Goal: Task Accomplishment & Management: Manage account settings

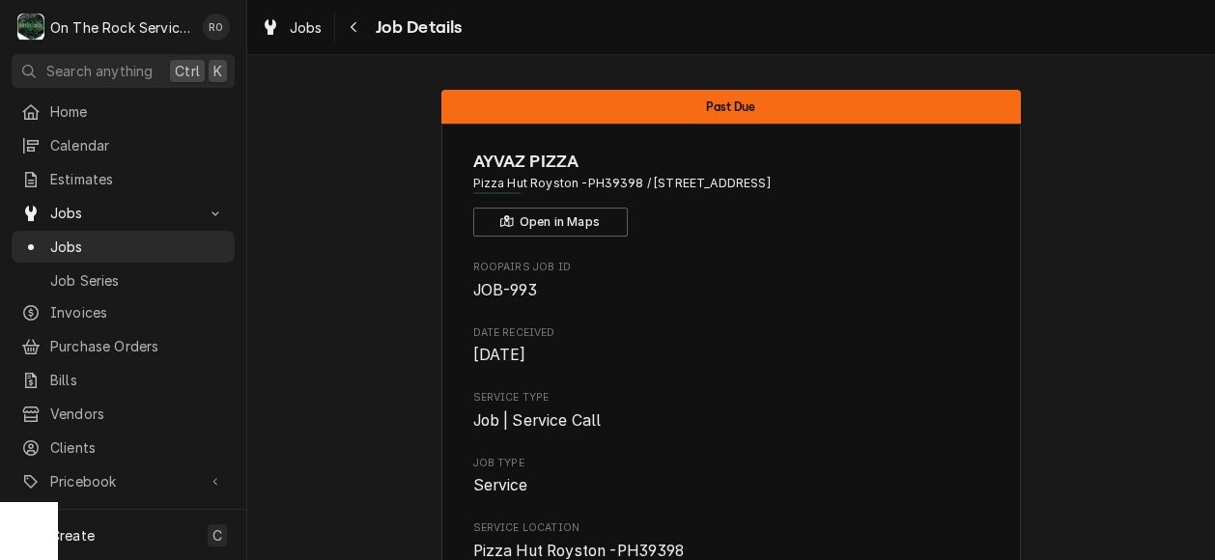
scroll to position [19, 0]
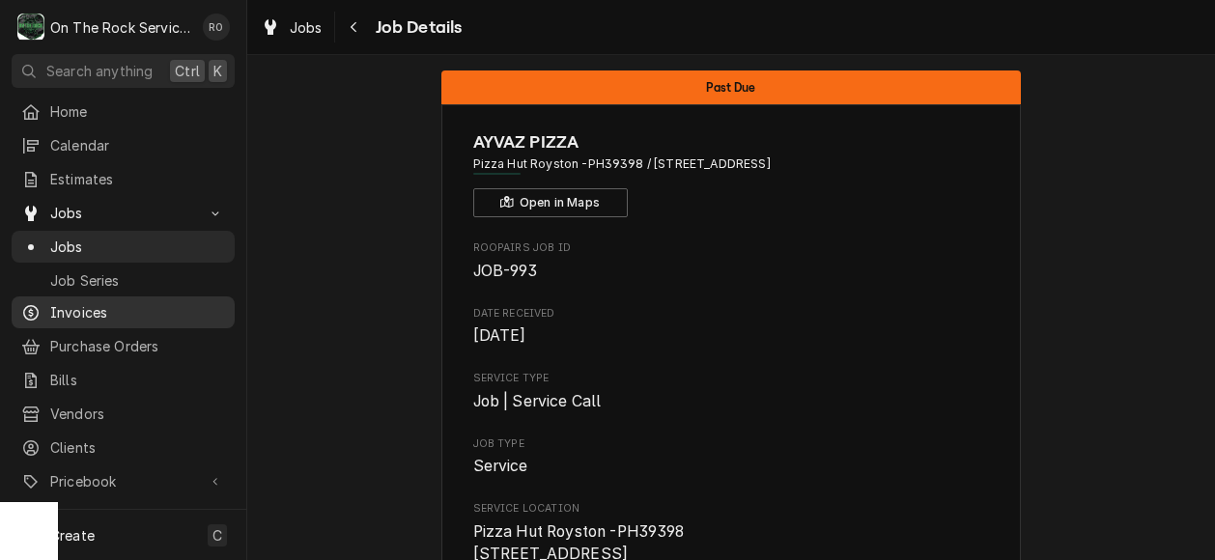
click at [109, 303] on span "Invoices" at bounding box center [137, 312] width 175 height 20
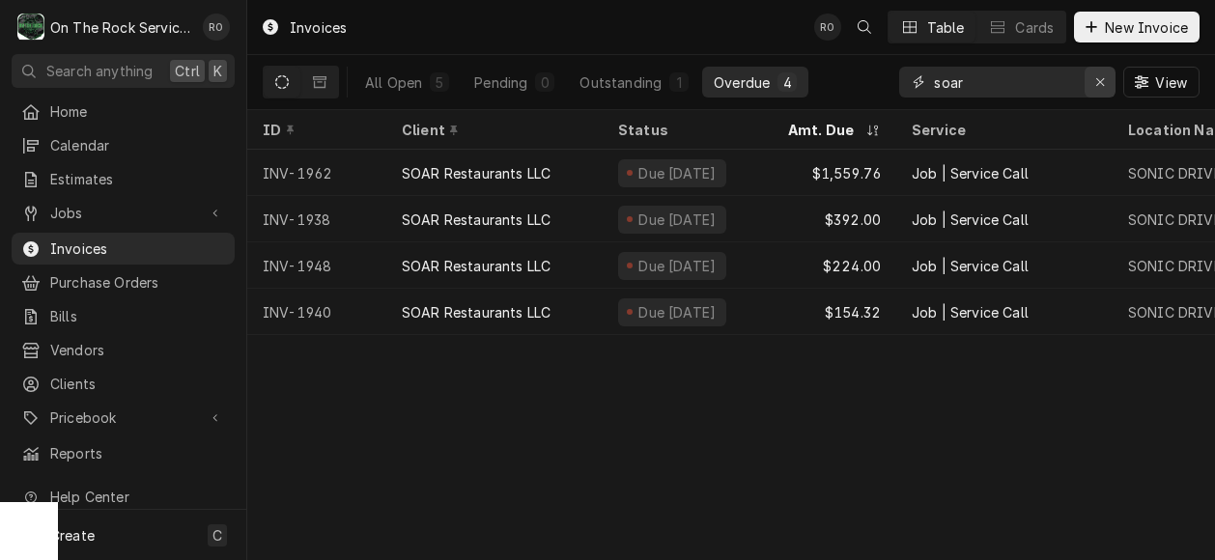
click at [1097, 87] on icon "Erase input" at bounding box center [1100, 82] width 11 height 14
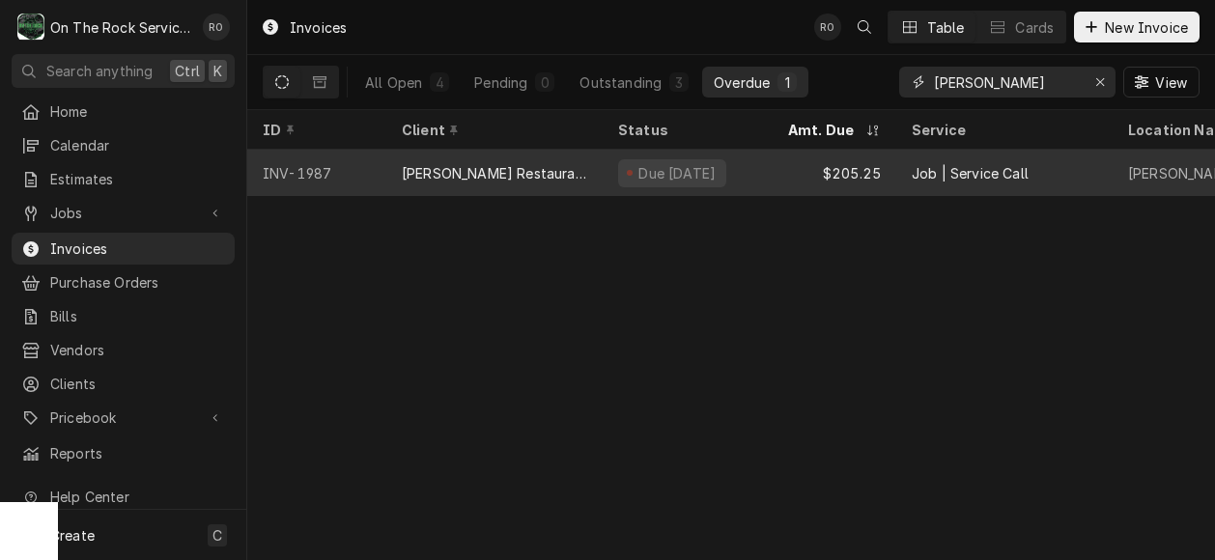
type input "[PERSON_NAME]"
click at [506, 163] on div "[PERSON_NAME] Restaurant" at bounding box center [494, 173] width 185 height 20
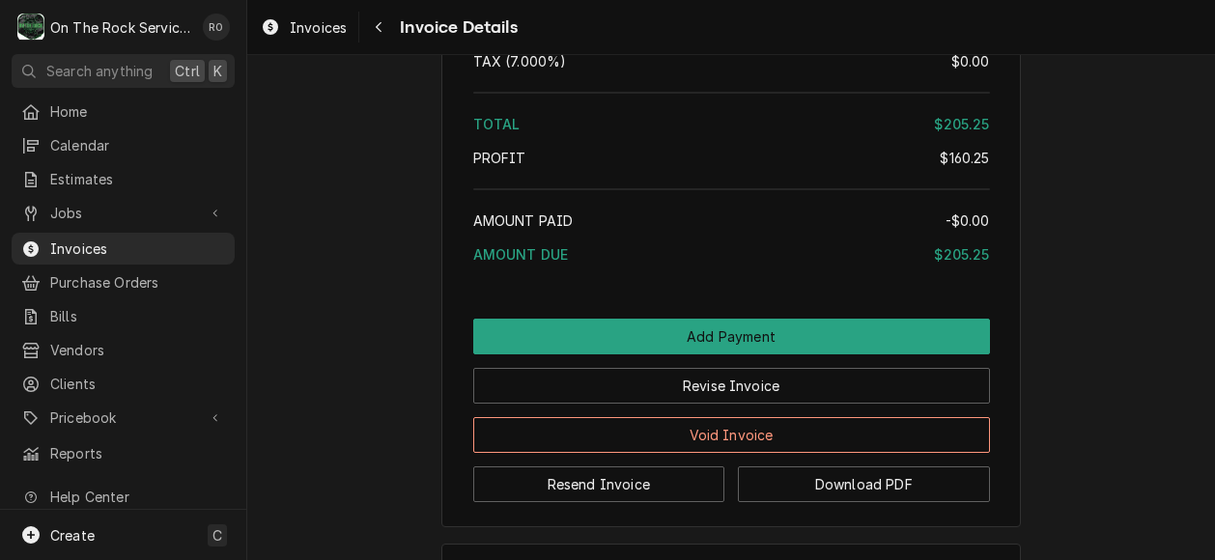
scroll to position [2236, 0]
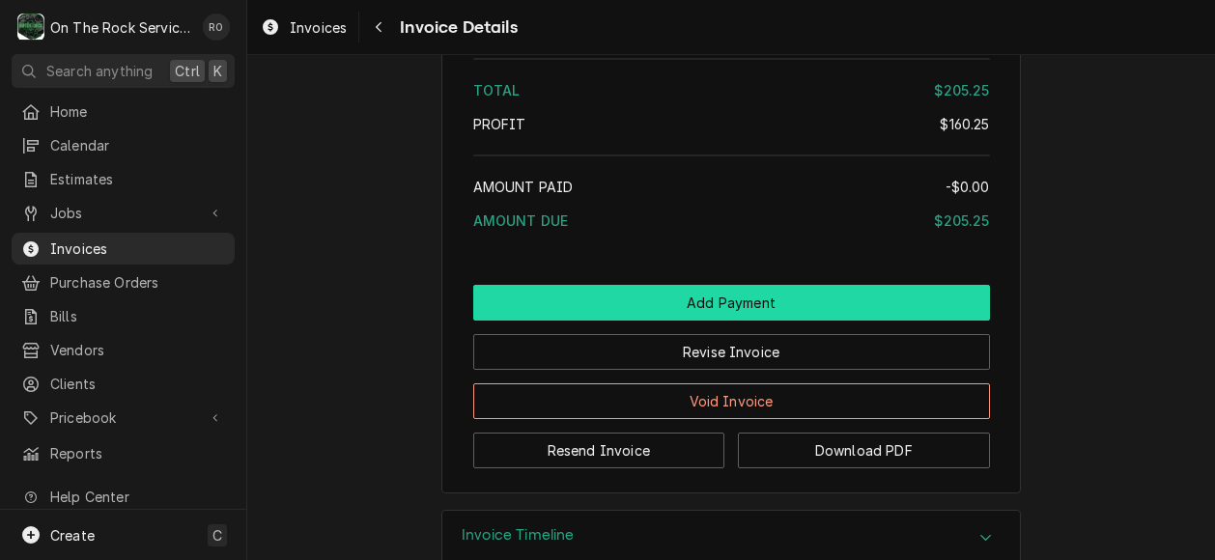
click at [647, 321] on button "Add Payment" at bounding box center [731, 303] width 517 height 36
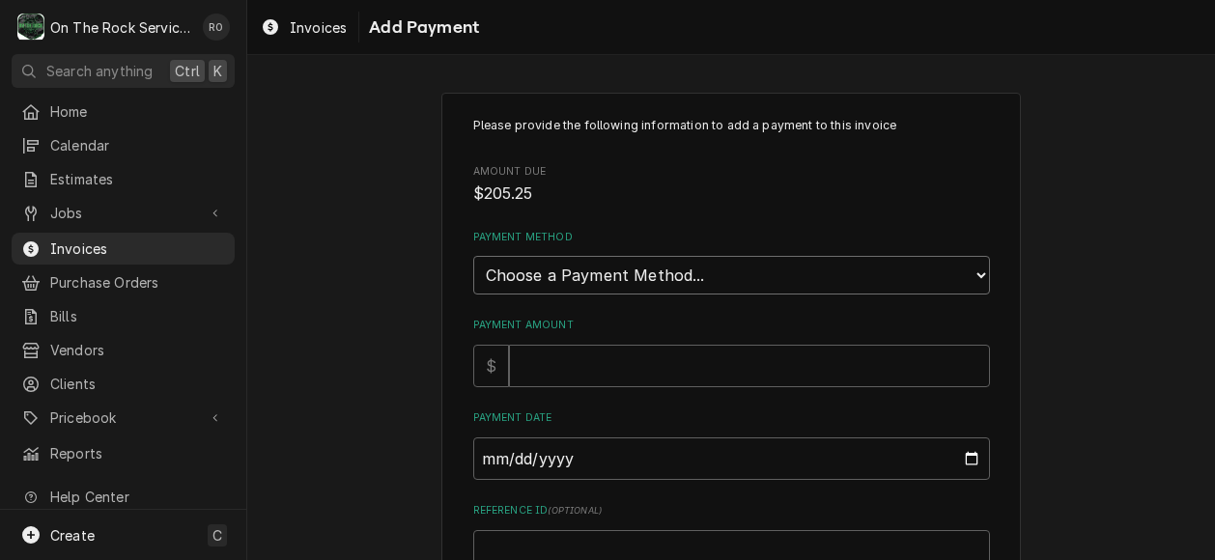
click at [612, 270] on select "Choose a Payment Method... Cash Check Credit/Debit Card ACH/eCheck Other" at bounding box center [731, 275] width 517 height 39
select select "2"
click at [473, 256] on select "Choose a Payment Method... Cash Check Credit/Debit Card ACH/eCheck Other" at bounding box center [731, 275] width 517 height 39
click at [557, 360] on input "Payment Amount" at bounding box center [749, 366] width 481 height 42
type textarea "x"
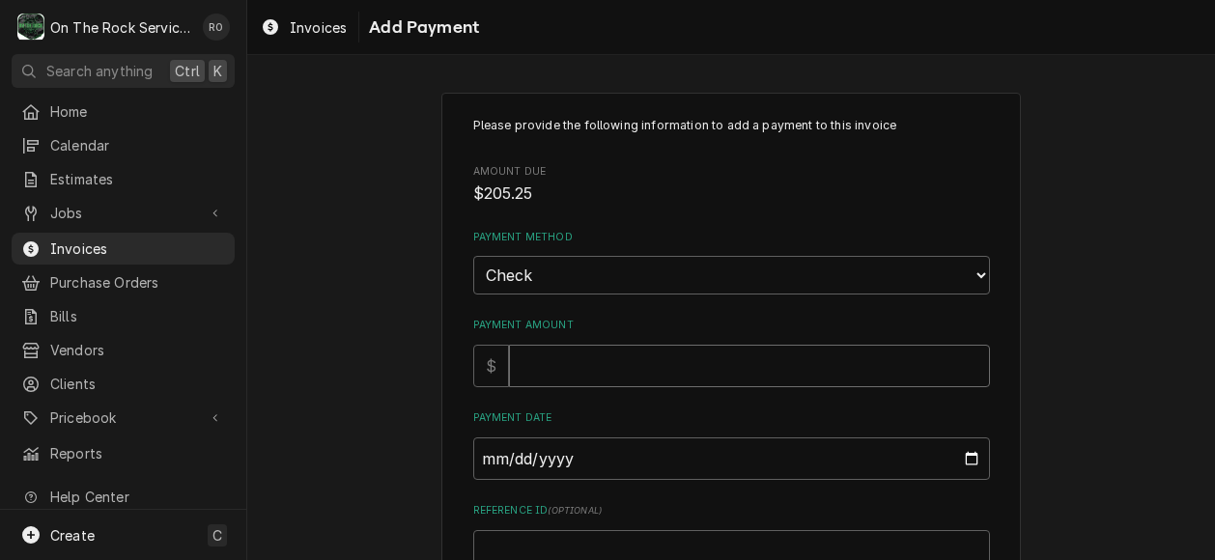
type input "2"
type textarea "x"
type input "20"
type textarea "x"
type input "205"
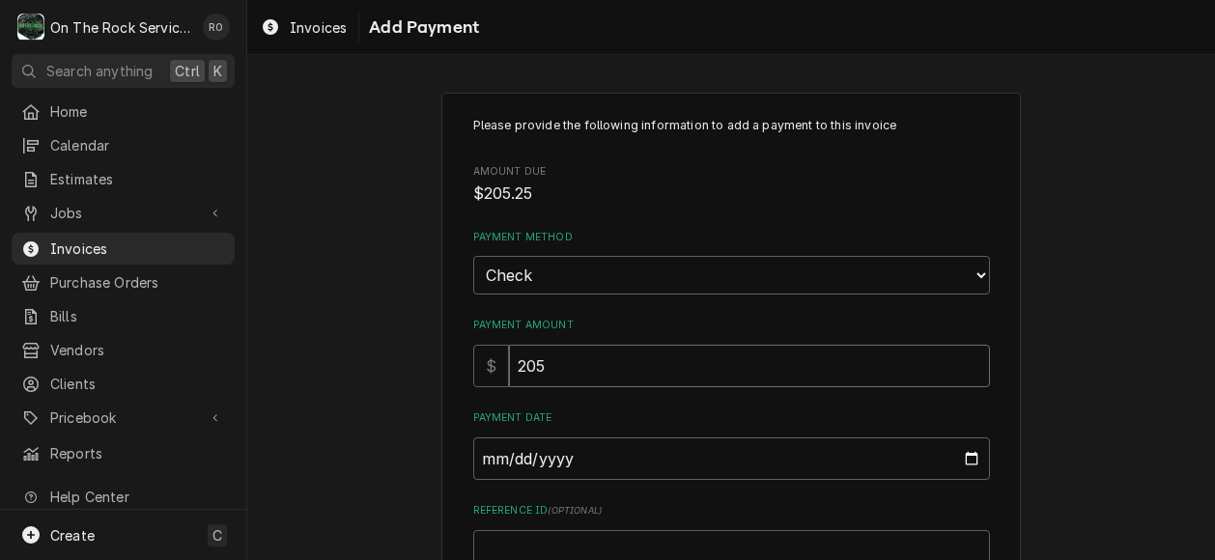
type textarea "x"
type input "205.2"
type textarea "x"
type input "205.25"
click at [568, 450] on input "Payment Date" at bounding box center [731, 458] width 517 height 42
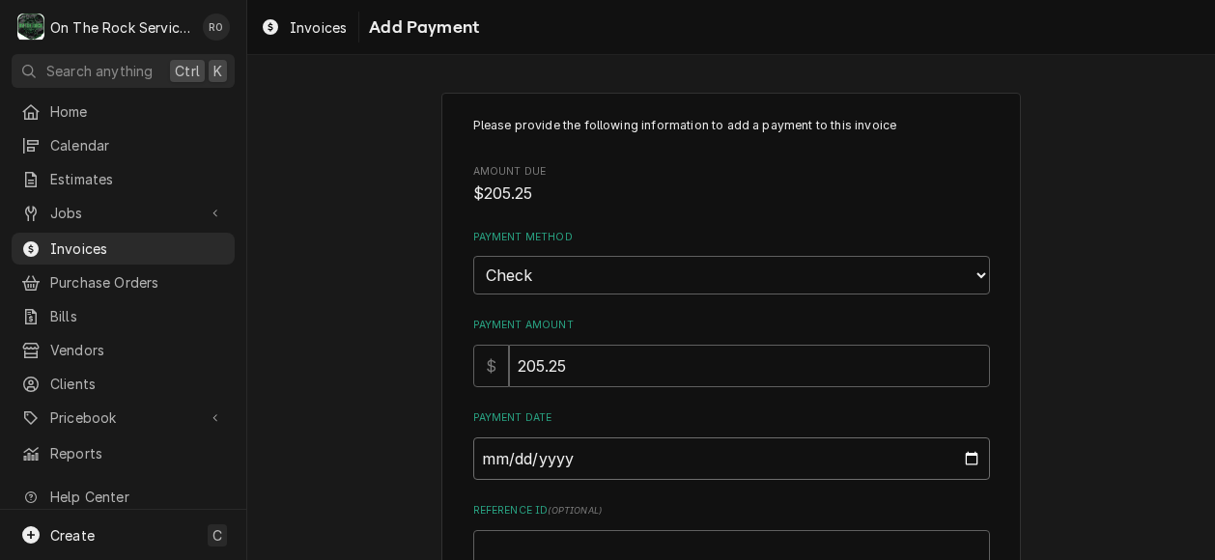
click at [967, 455] on input "Payment Date" at bounding box center [731, 458] width 517 height 42
type textarea "x"
type input "2025-08-25"
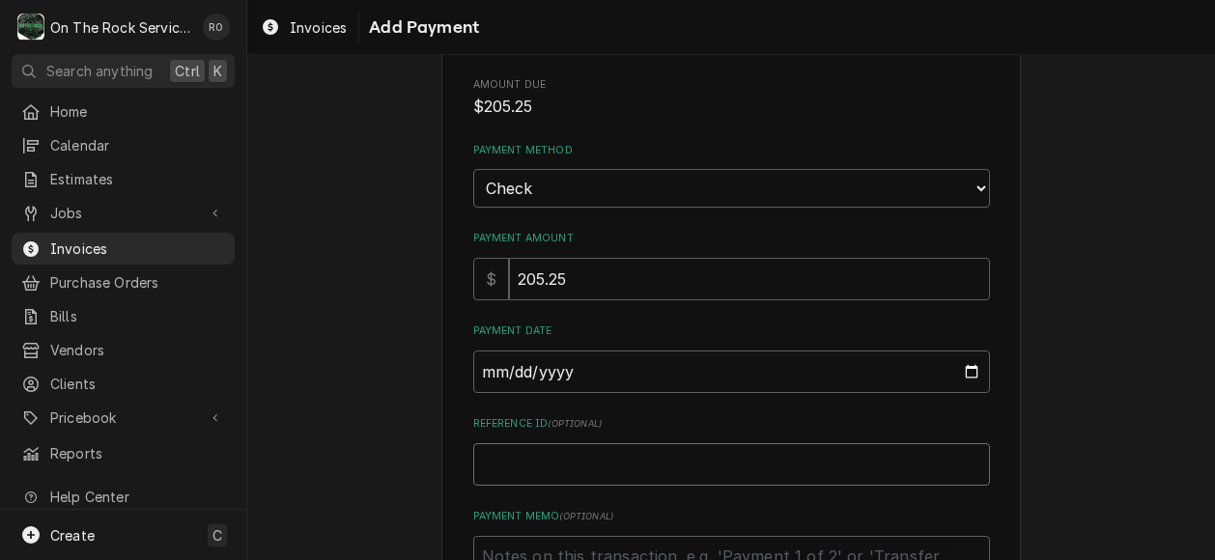
click at [616, 477] on input "Reference ID ( optional )" at bounding box center [731, 464] width 517 height 42
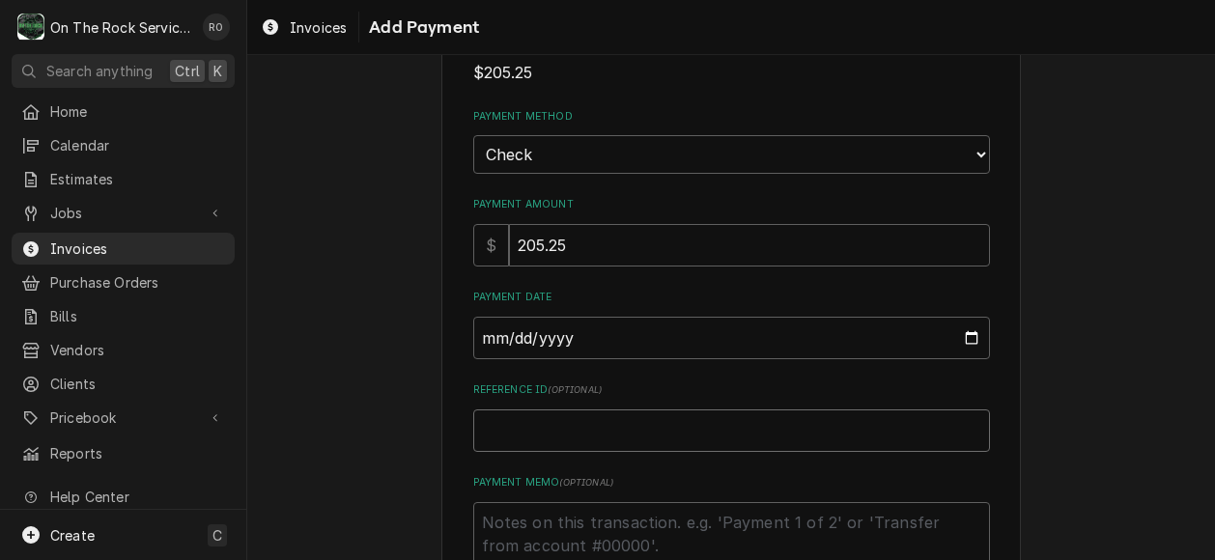
scroll to position [149, 0]
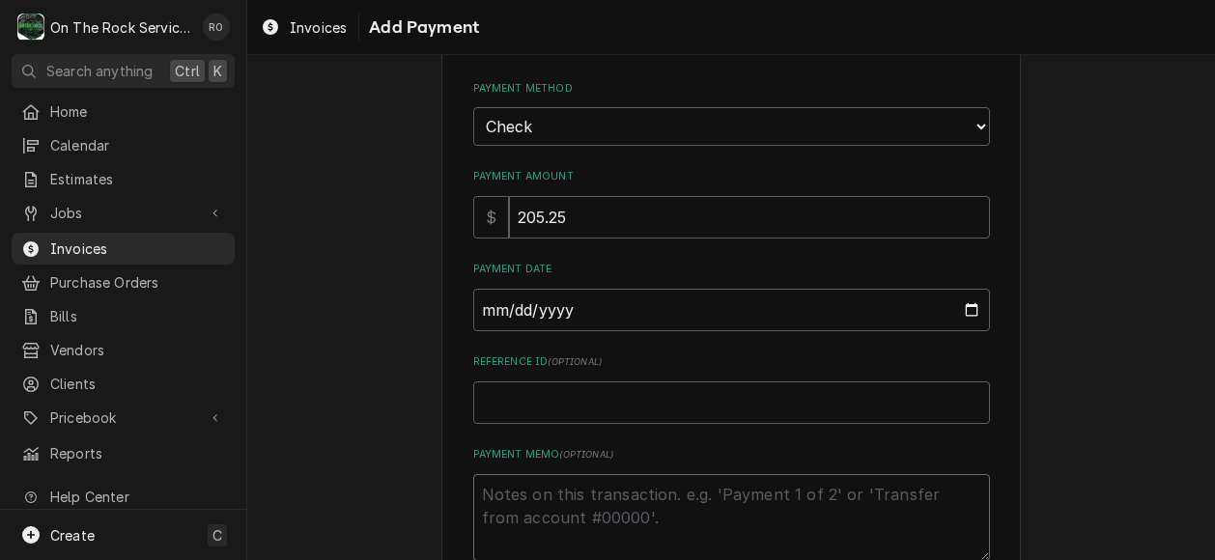
click at [616, 477] on textarea "Payment Memo ( optional )" at bounding box center [731, 518] width 517 height 88
type textarea "x"
type textarea "C"
type textarea "x"
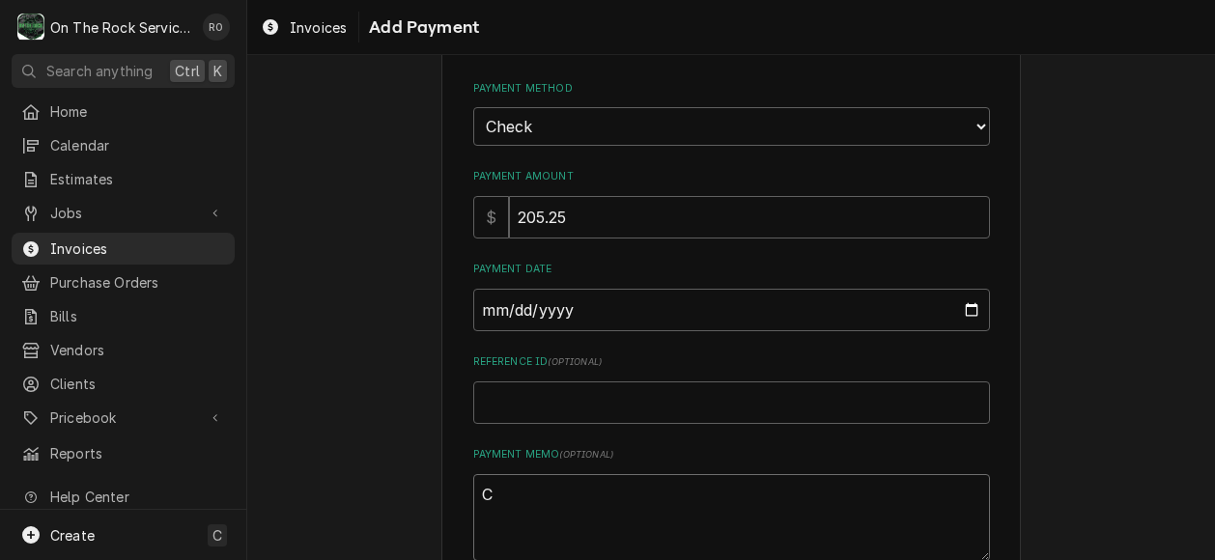
type textarea "CH"
type textarea "x"
type textarea "CHE"
type textarea "x"
type textarea "CHEC"
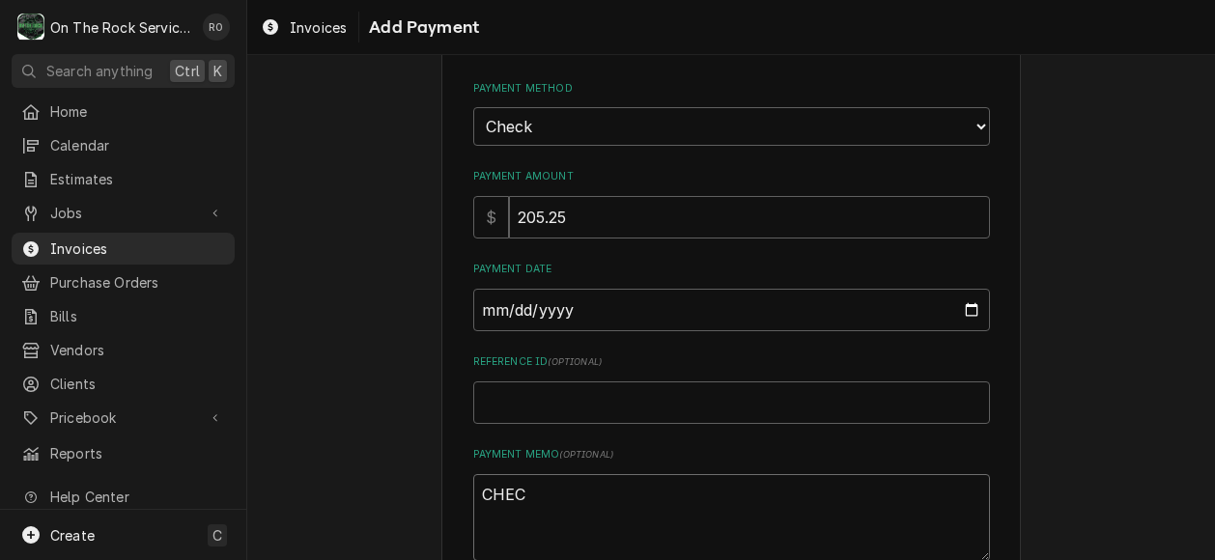
type textarea "x"
type textarea "CHECK"
type textarea "x"
type textarea "CHECK#"
type textarea "x"
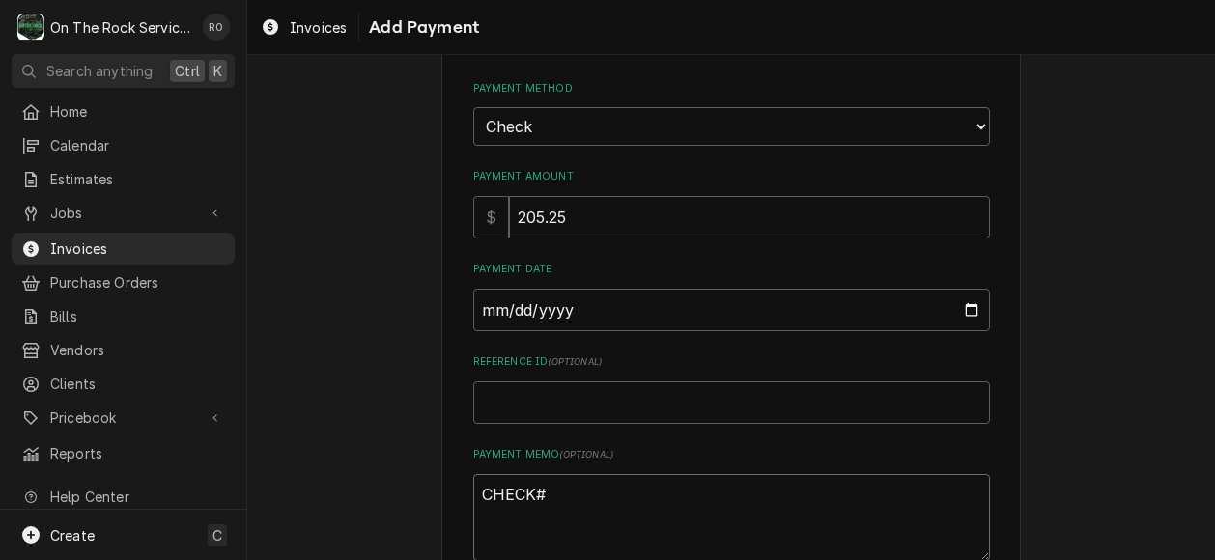
type textarea "CHECK#"
type textarea "x"
type textarea "CHECK# 1"
type textarea "x"
type textarea "CHECK# 14"
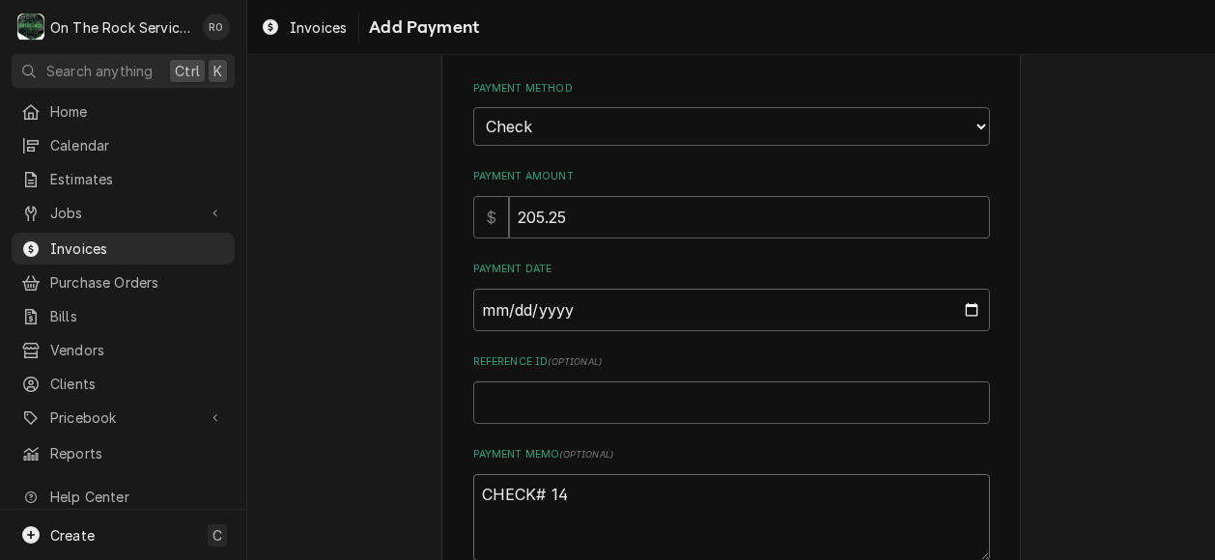
type textarea "x"
type textarea "CHECK# 140"
type textarea "x"
type textarea "CHECK# 1404"
type textarea "x"
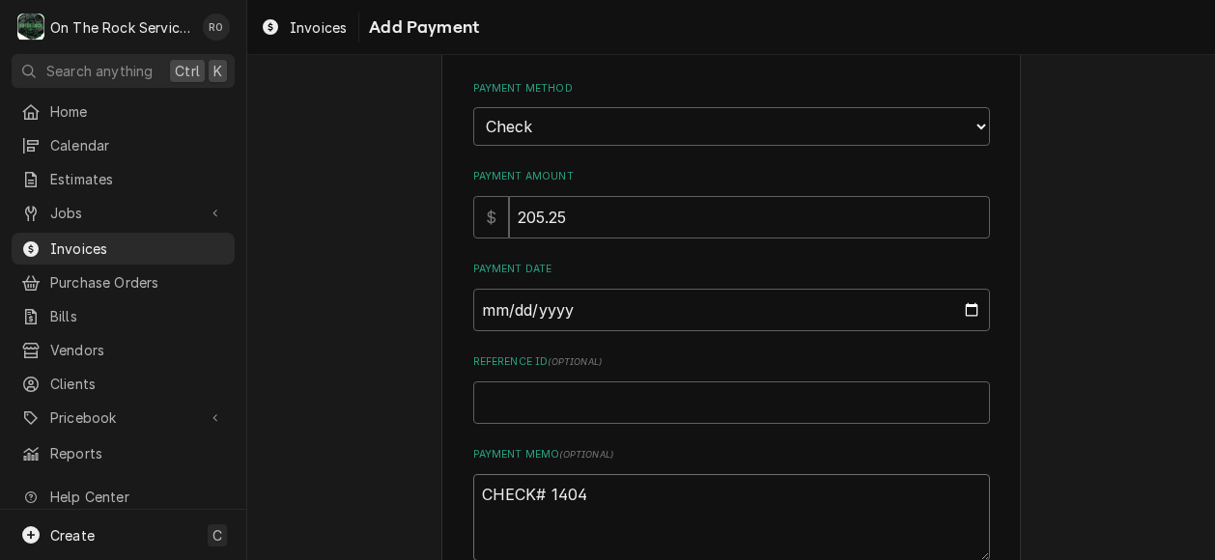
type textarea "CHECK# 14046"
type textarea "x"
type textarea "CHECK# 014046"
type textarea "x"
type textarea "CHECK# 0014046"
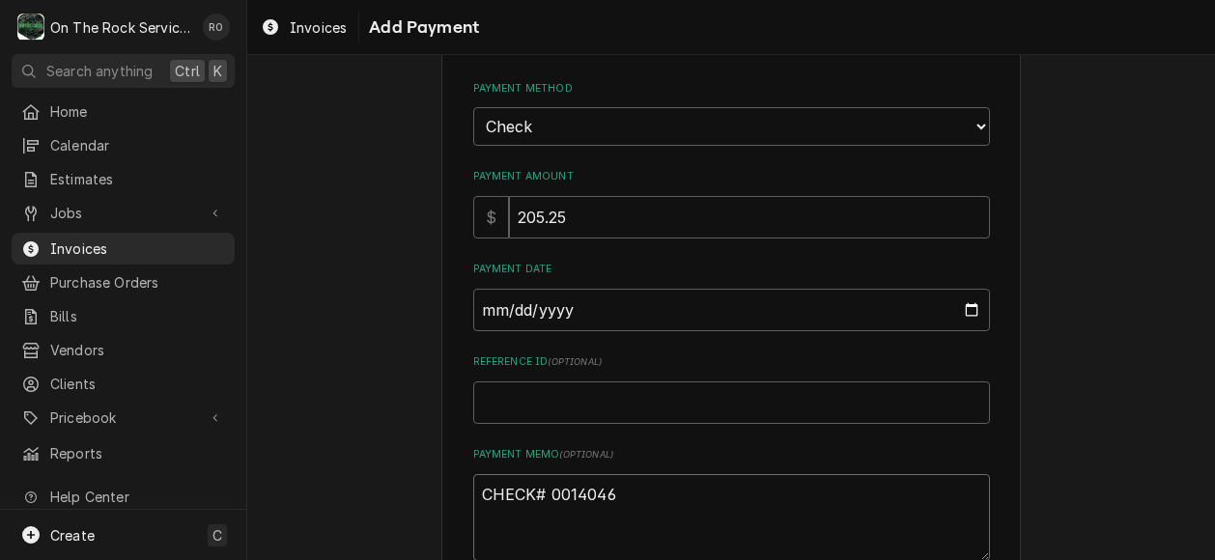
type textarea "x"
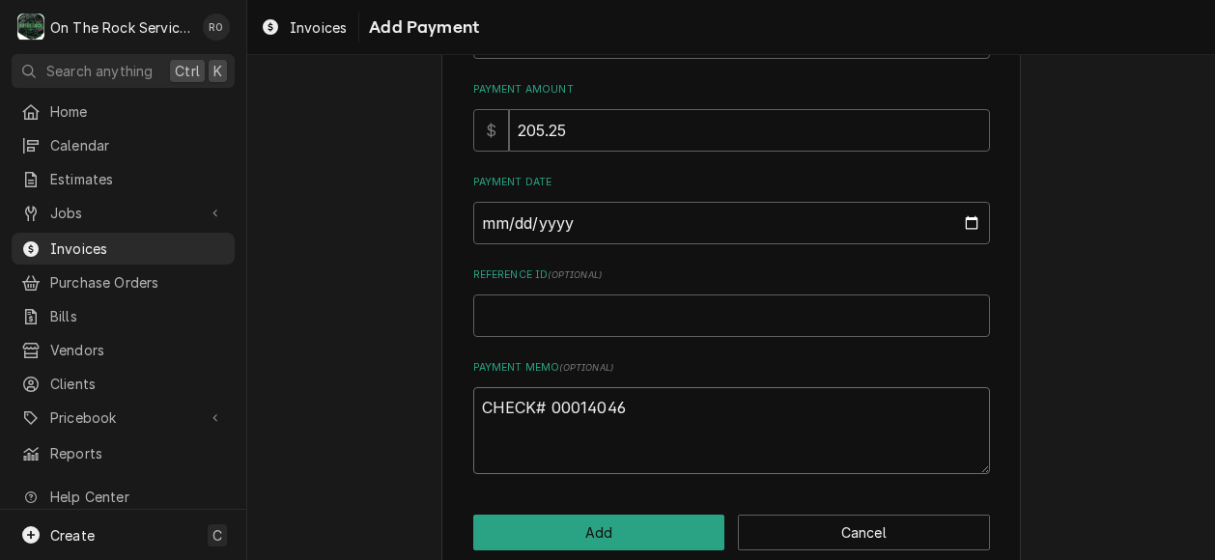
click at [645, 405] on textarea "CHECK# 00014046" at bounding box center [731, 431] width 517 height 88
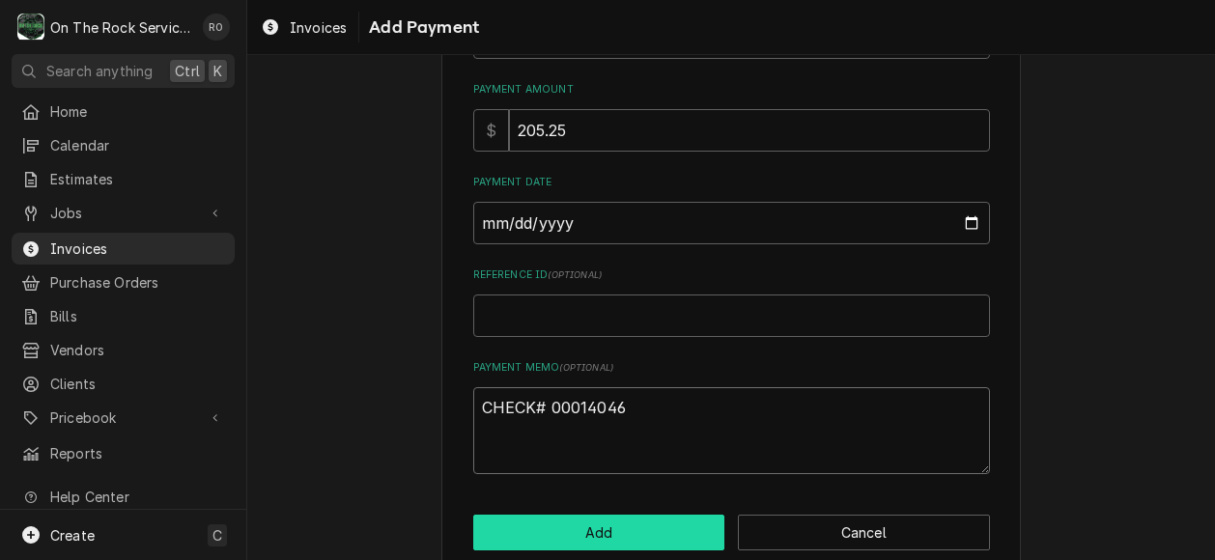
type textarea "CHECK# 00014046"
click at [602, 536] on button "Add" at bounding box center [599, 533] width 252 height 36
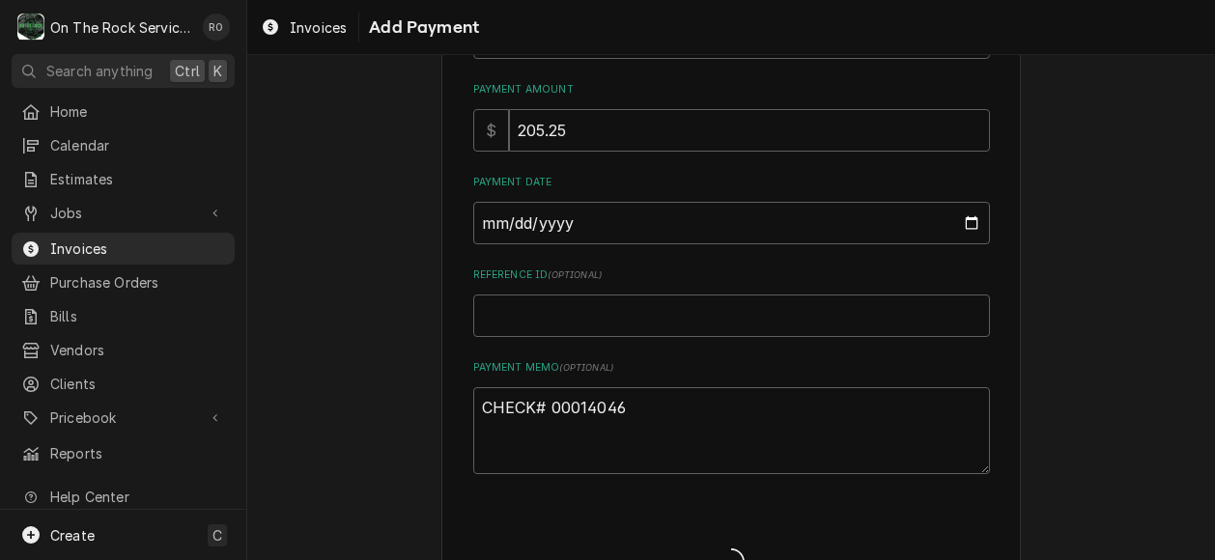
type textarea "x"
